Goal: Use online tool/utility: Utilize a website feature to perform a specific function

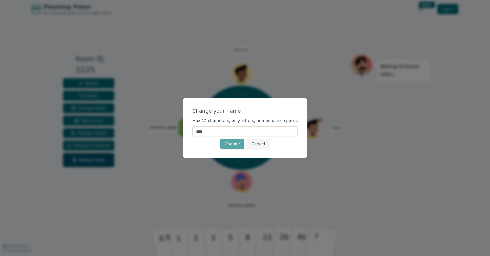
click at [231, 129] on input "****" at bounding box center [245, 131] width 106 height 10
type input "*******"
click at [223, 140] on button "Change" at bounding box center [232, 144] width 24 height 10
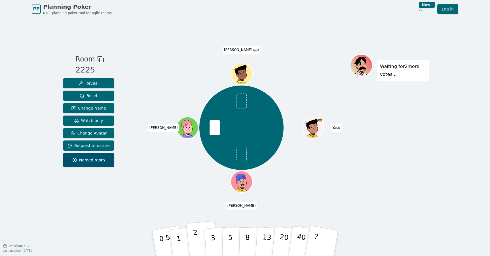
click at [197, 244] on p "2" at bounding box center [196, 244] width 7 height 31
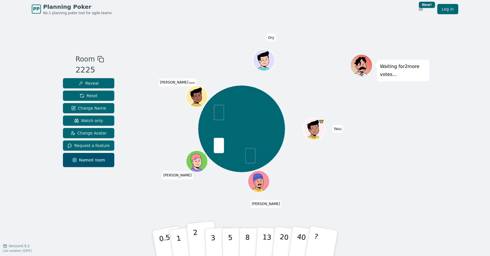
click at [200, 234] on button "2" at bounding box center [202, 243] width 32 height 45
drag, startPoint x: 212, startPoint y: 237, endPoint x: 196, endPoint y: 236, distance: 16.2
click at [196, 236] on div "0.5 1 2 3 5 8 13 20 40 ?" at bounding box center [245, 244] width 170 height 20
click at [196, 233] on p "2" at bounding box center [196, 244] width 7 height 31
click at [194, 240] on p "2" at bounding box center [196, 244] width 7 height 31
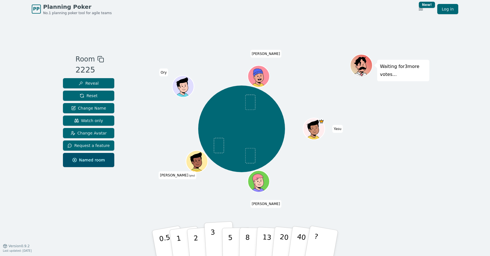
click at [214, 238] on p "3" at bounding box center [213, 243] width 6 height 31
click at [198, 240] on button "2" at bounding box center [202, 243] width 32 height 45
click at [211, 240] on p "3" at bounding box center [213, 243] width 6 height 31
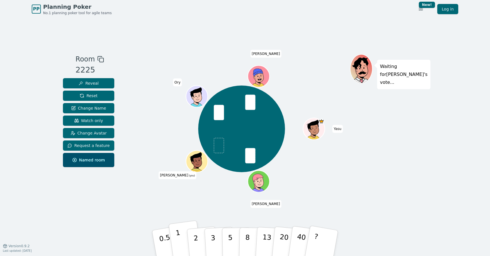
click at [179, 234] on button "1" at bounding box center [185, 244] width 34 height 46
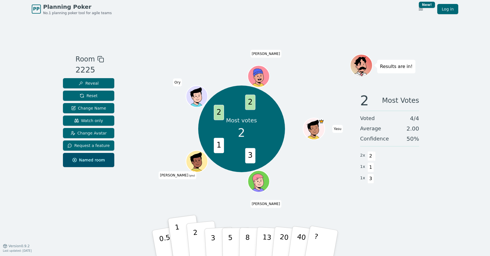
click at [197, 239] on p "2" at bounding box center [196, 244] width 7 height 31
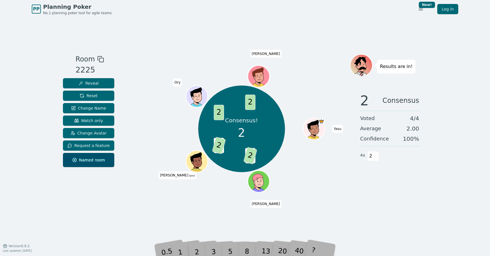
click at [325, 194] on div "Consensus! 2 3 2 1 2 2 2 [PERSON_NAME] (you) [PERSON_NAME]" at bounding box center [241, 132] width 217 height 156
